Goal: Task Accomplishment & Management: Complete application form

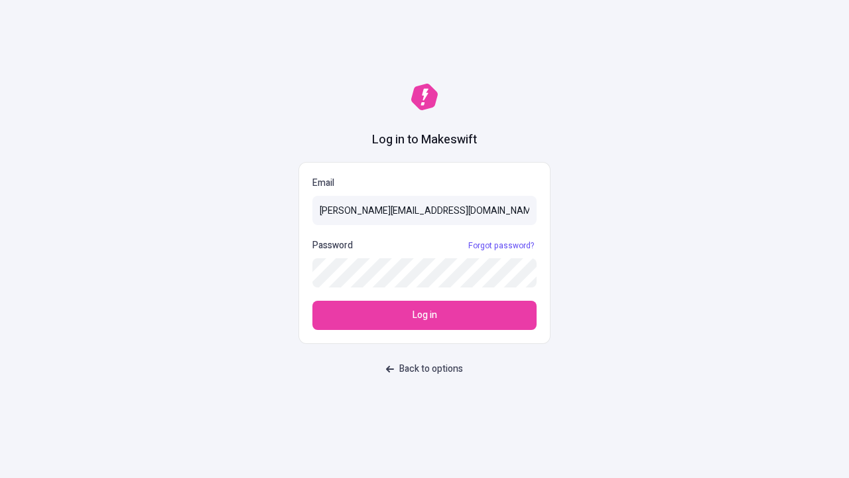
type input "[PERSON_NAME][EMAIL_ADDRESS][DOMAIN_NAME]"
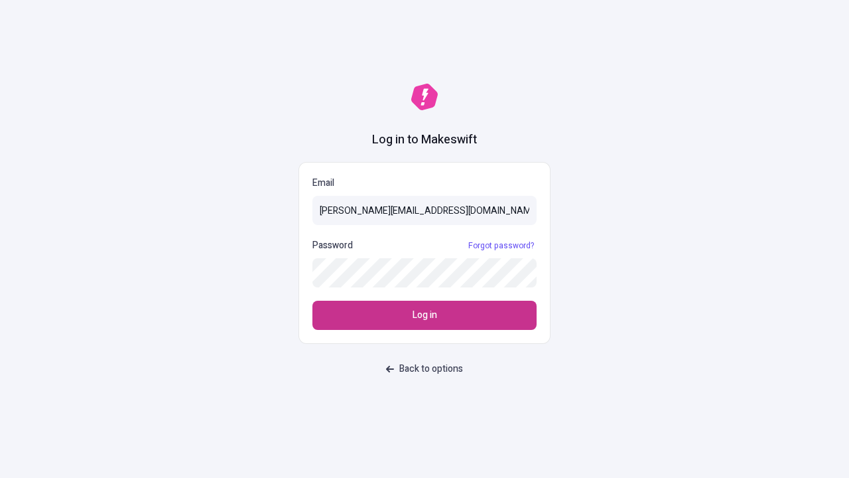
click at [425, 315] on span "Log in" at bounding box center [425, 315] width 25 height 15
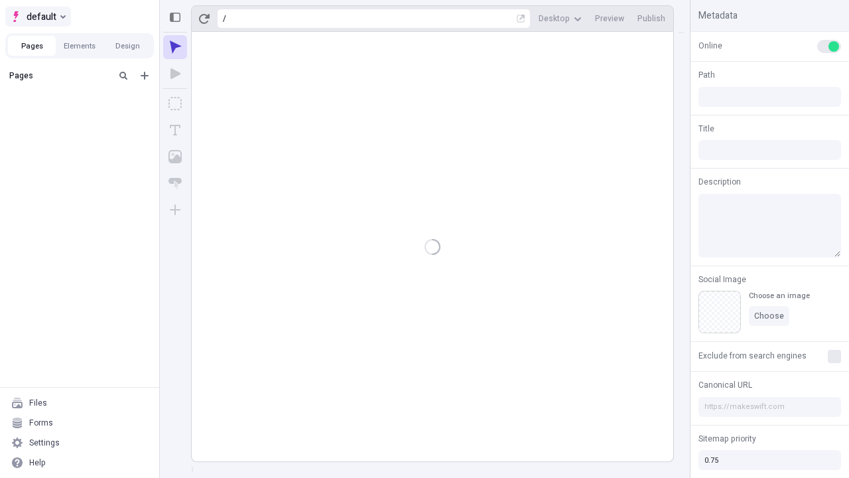
click at [37, 17] on span "default" at bounding box center [42, 17] width 30 height 16
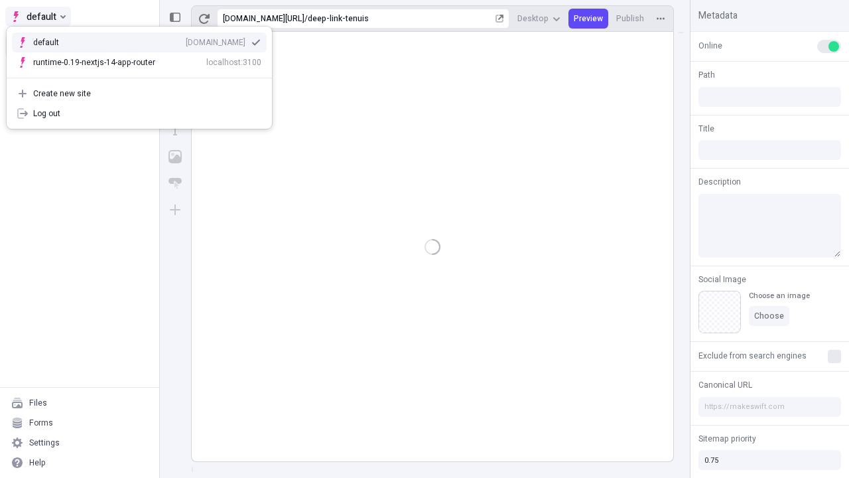
type input "/deep-link-tenuis"
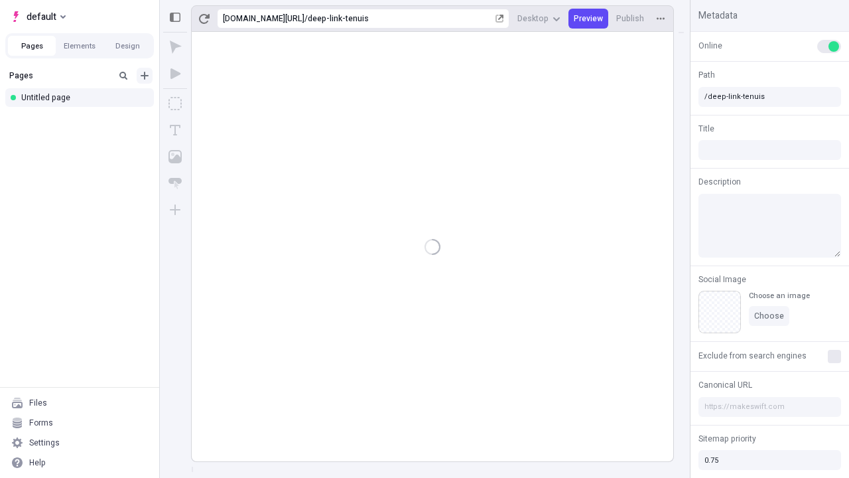
click at [145, 76] on icon "Add new" at bounding box center [145, 76] width 8 height 8
click at [84, 119] on div "Blank page" at bounding box center [83, 119] width 127 height 20
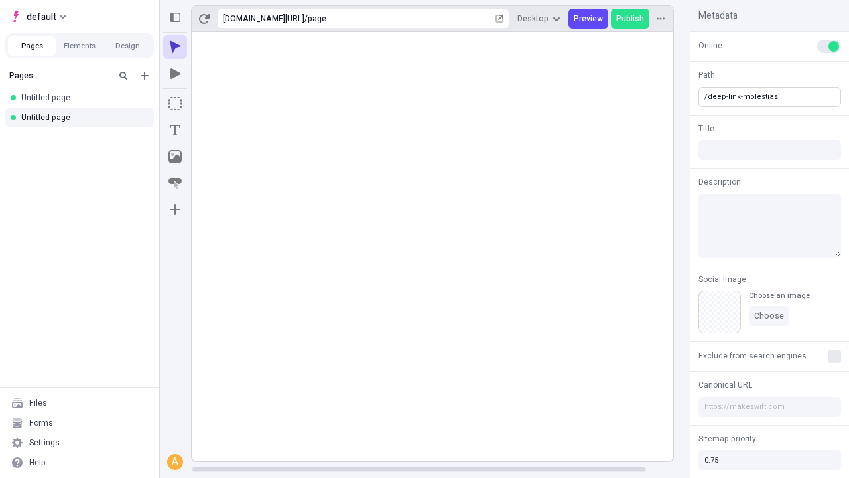
type input "/deep-link-molestias"
click at [145, 76] on icon "Add new" at bounding box center [145, 76] width 8 height 8
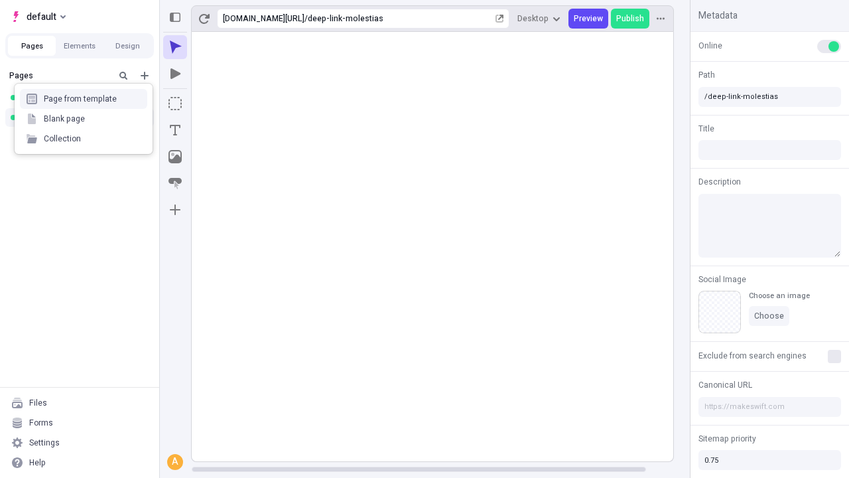
click at [84, 119] on div "Blank page" at bounding box center [83, 119] width 127 height 20
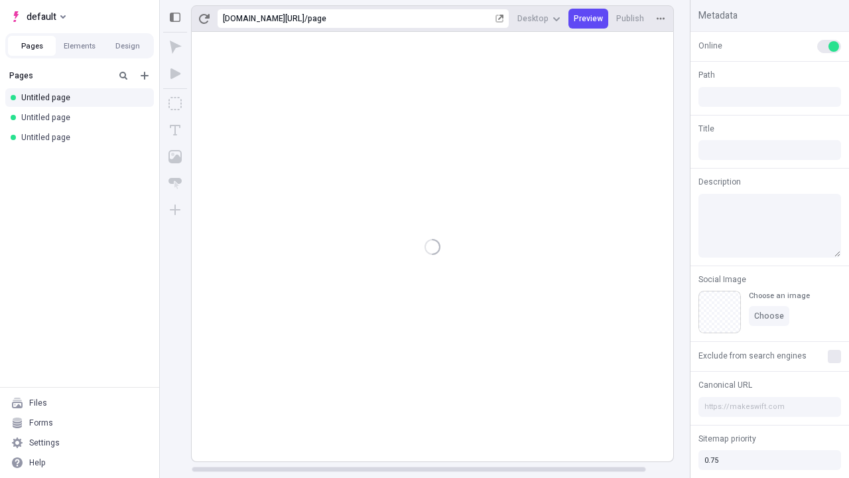
type input "/page"
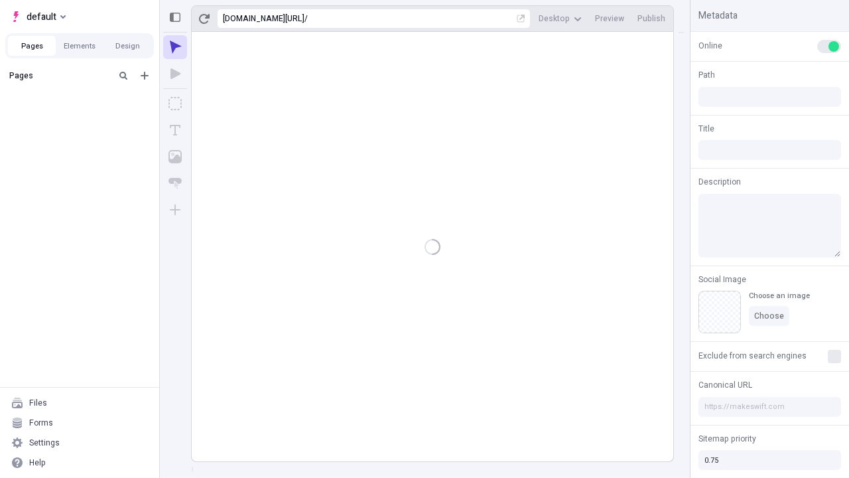
type input "/deep-link-molestias"
